Goal: Check status

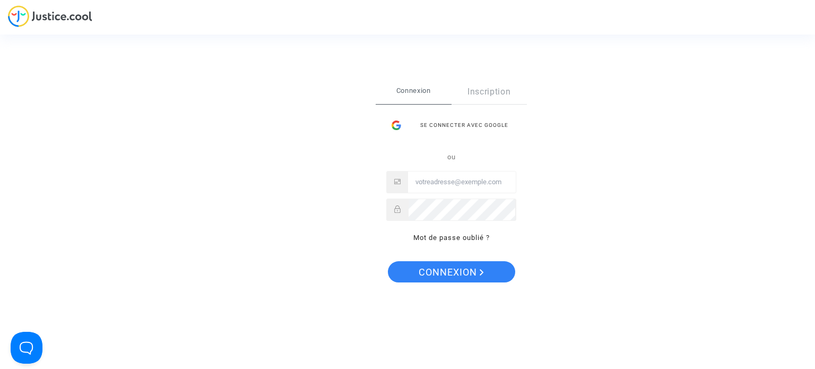
type input "[EMAIL_ADDRESS][DOMAIN_NAME]"
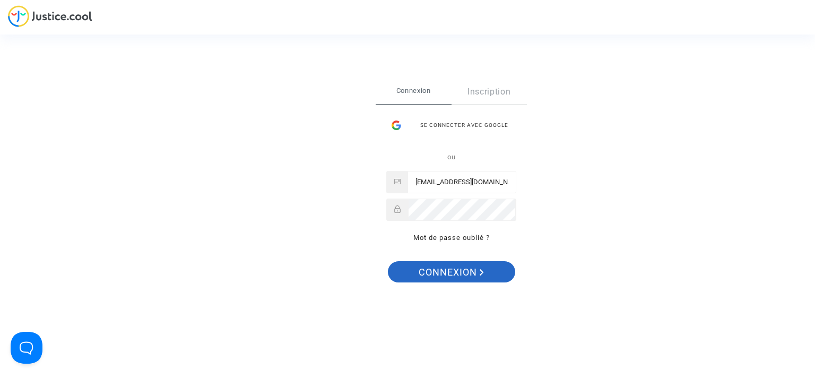
click at [442, 271] on span "Connexion" at bounding box center [451, 272] width 65 height 22
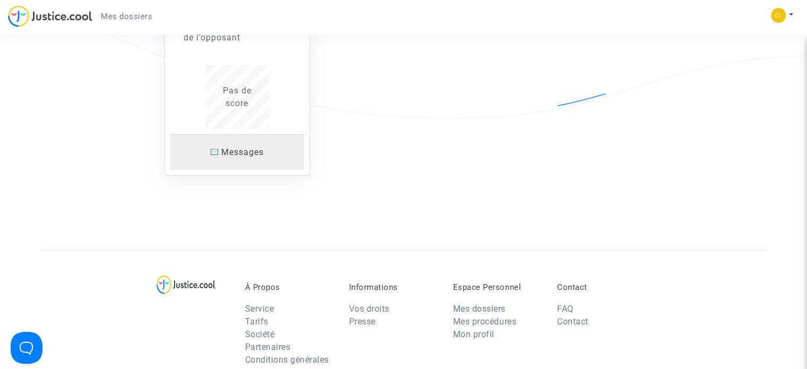
click at [259, 156] on span "Messages" at bounding box center [242, 152] width 42 height 10
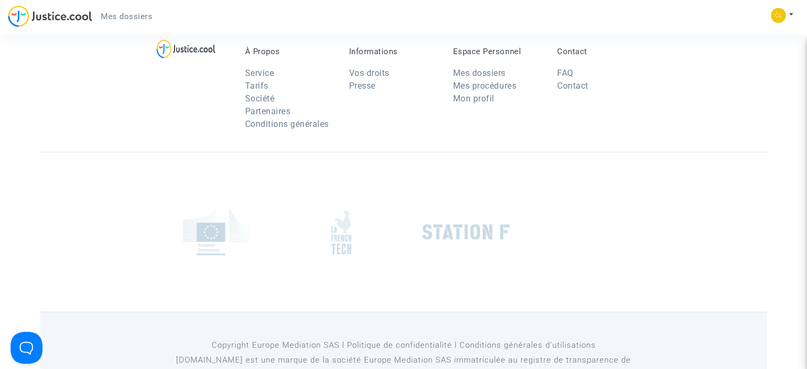
scroll to position [212, 0]
